Goal: Task Accomplishment & Management: Complete application form

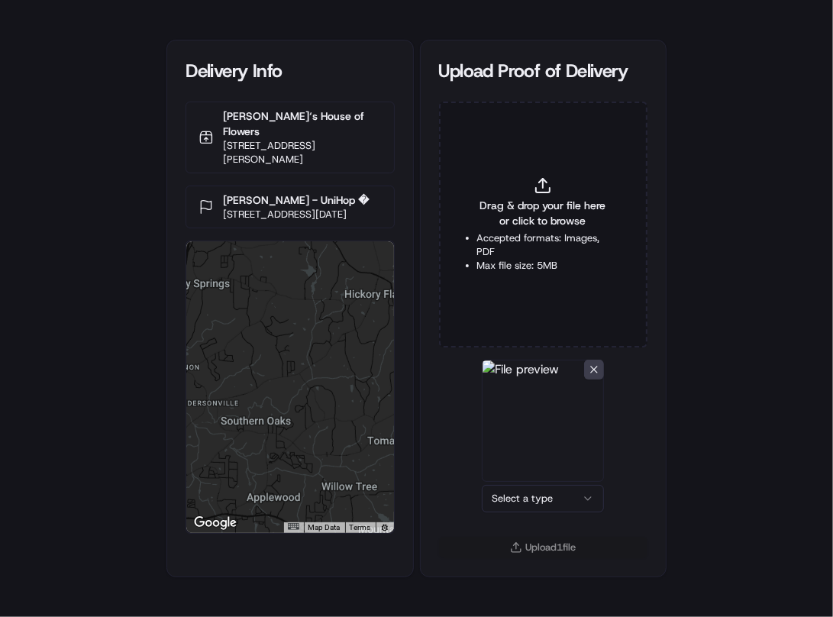
click at [555, 500] on html "Delivery Info [PERSON_NAME]‘s House of Flowers [STREET_ADDRESS][PERSON_NAME] [P…" at bounding box center [416, 308] width 833 height 617
click at [544, 542] on button "Upload 1 file" at bounding box center [543, 547] width 209 height 21
